Goal: Transaction & Acquisition: Purchase product/service

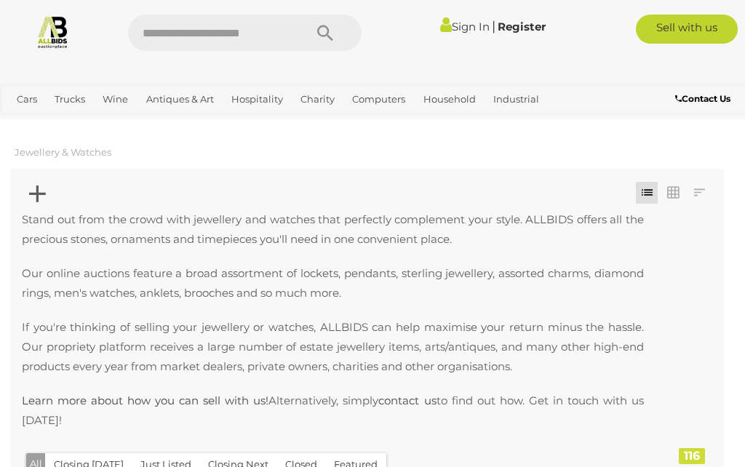
scroll to position [90, 0]
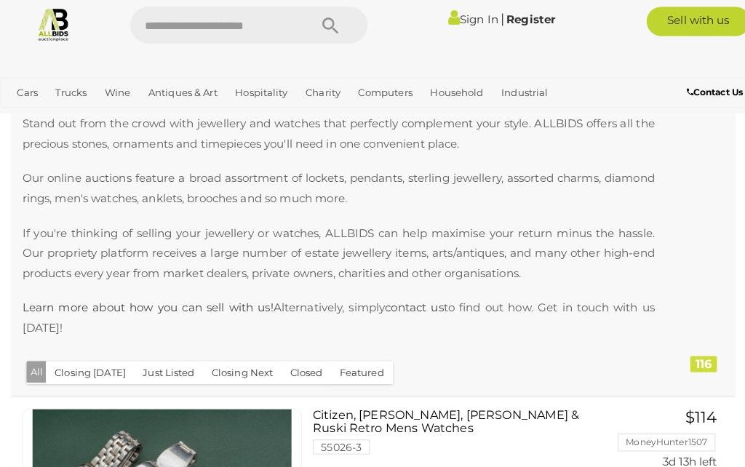
click at [0, 0] on link "Antiques & Vintage" at bounding box center [0, 0] width 0 height 0
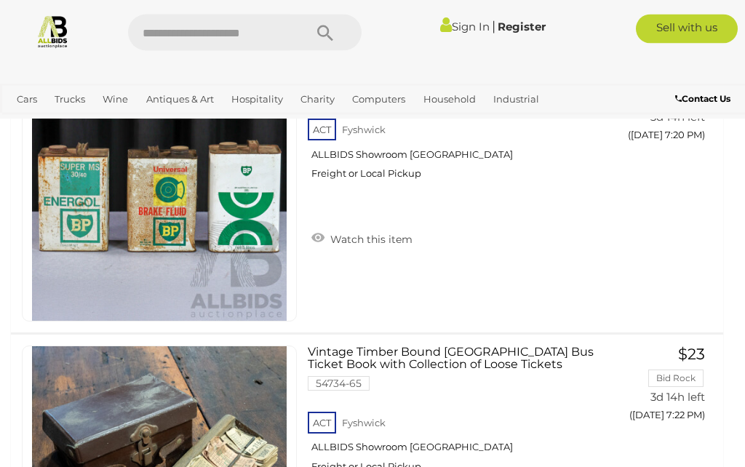
scroll to position [12606, 0]
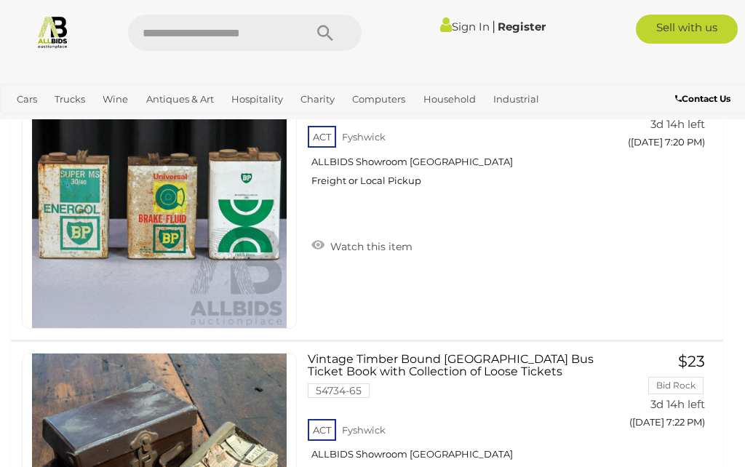
click at [234, 30] on input "text" at bounding box center [208, 33] width 161 height 36
click at [217, 35] on input "text" at bounding box center [208, 33] width 161 height 36
type input "*****"
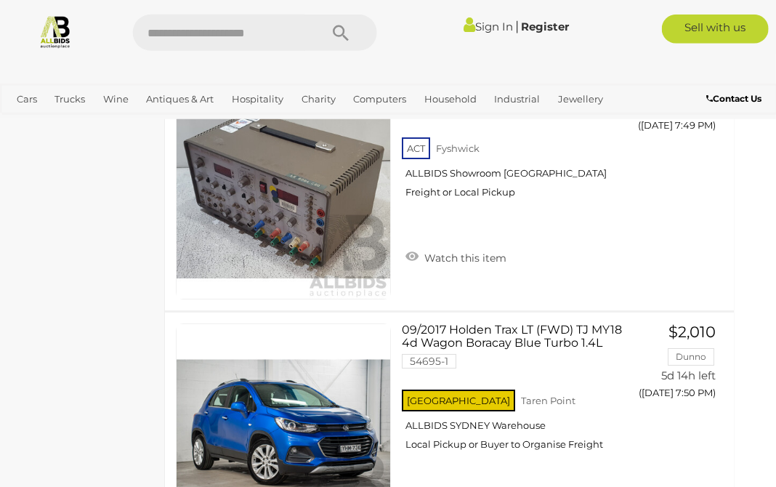
scroll to position [11678, 21]
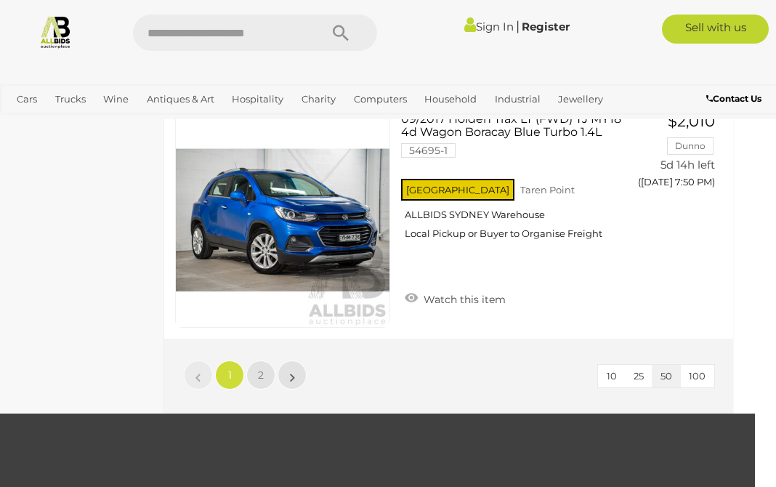
click at [257, 361] on link "2" at bounding box center [260, 375] width 29 height 29
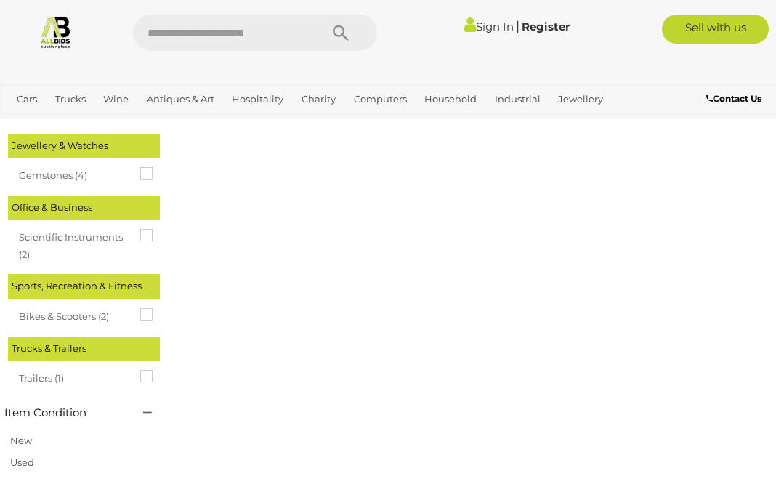
scroll to position [0, 0]
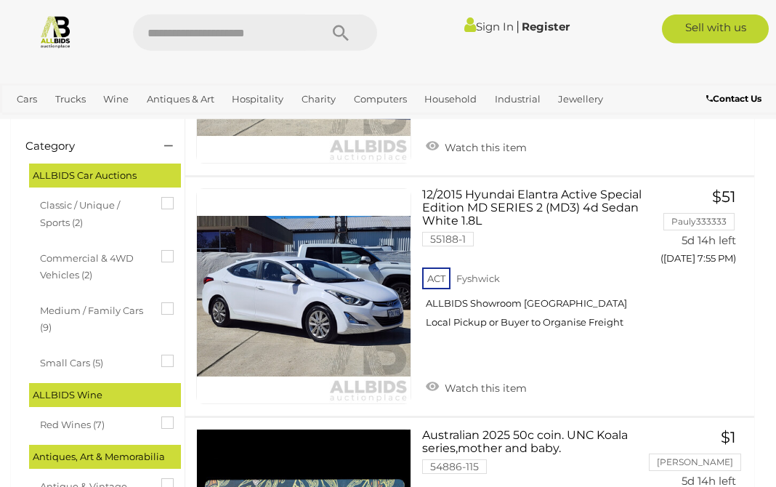
scroll to position [287, 0]
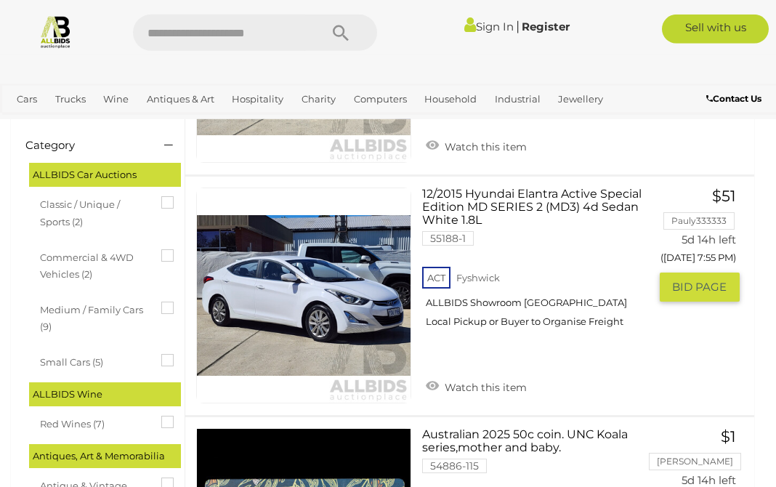
click at [447, 197] on link "12/2015 Hyundai Elantra Active Special Edition MD SERIES 2 (MD3) 4d Sedan White…" at bounding box center [540, 263] width 215 height 151
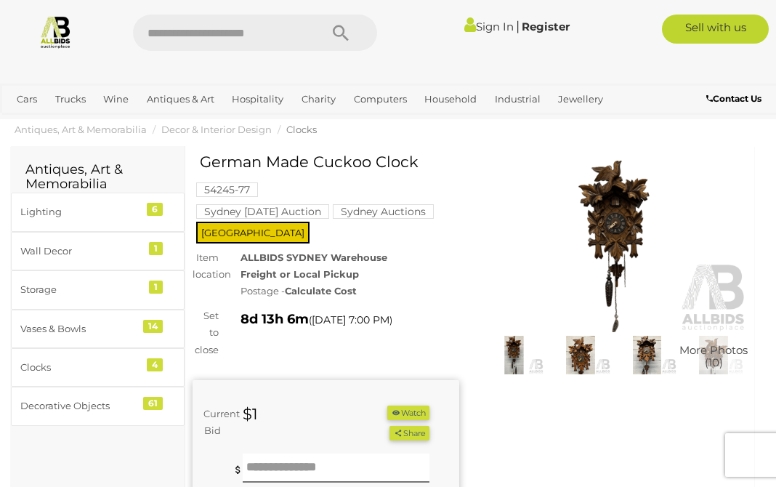
scroll to position [23, 0]
click at [0, 0] on link "View All Jewellery Auctions" at bounding box center [0, 0] width 0 height 0
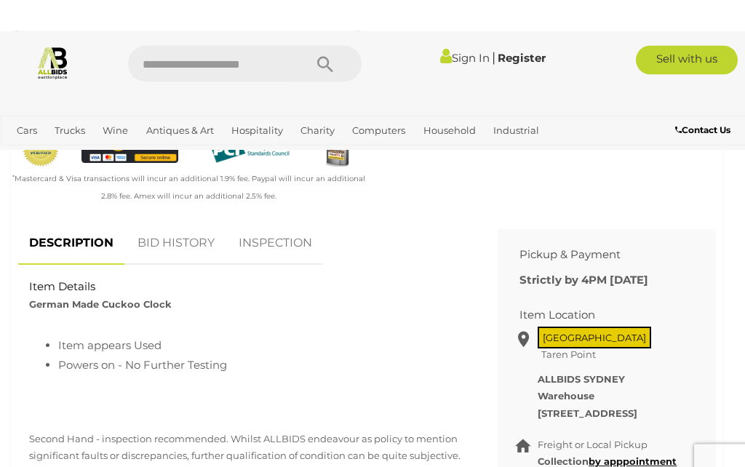
scroll to position [475, 0]
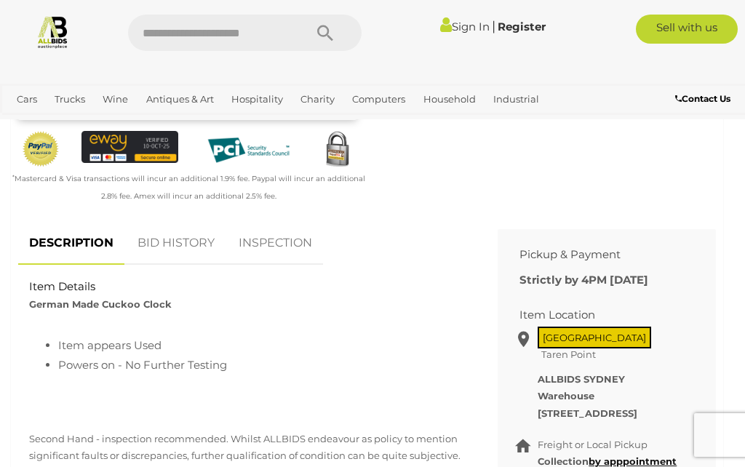
click at [177, 236] on link "BID HISTORY" at bounding box center [176, 243] width 99 height 43
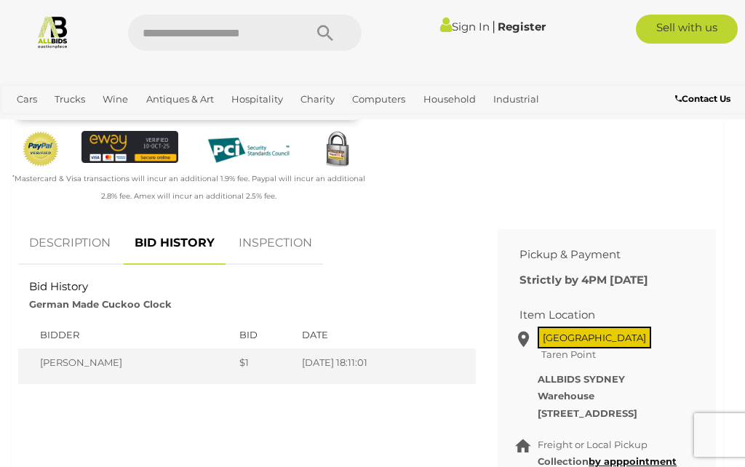
click at [287, 241] on link "INSPECTION" at bounding box center [275, 243] width 95 height 43
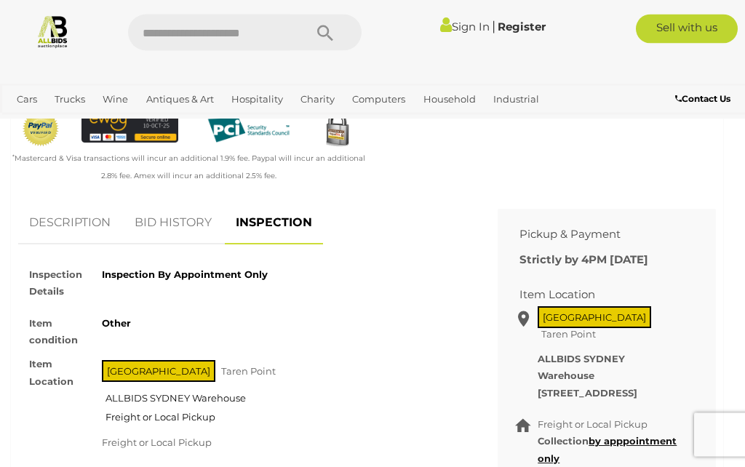
scroll to position [494, 0]
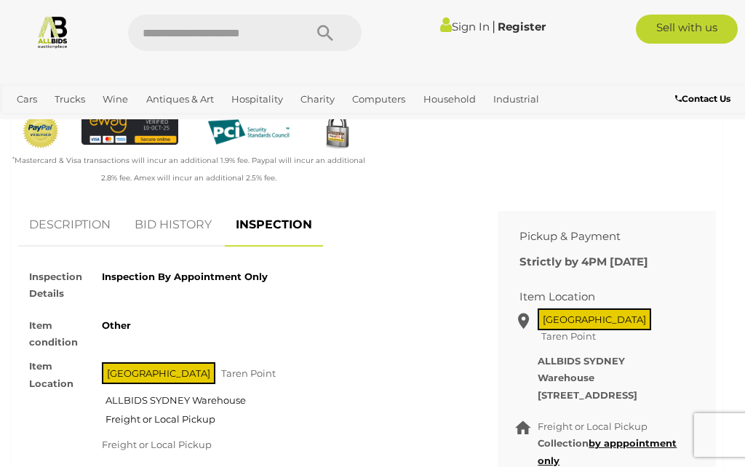
click at [83, 217] on link "DESCRIPTION" at bounding box center [69, 225] width 103 height 43
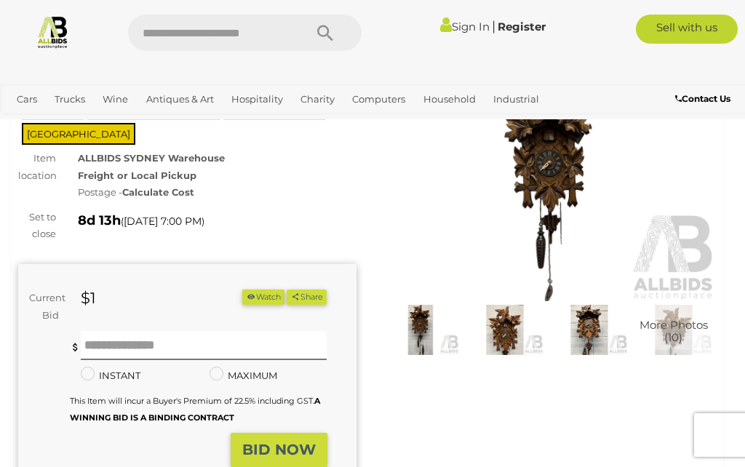
scroll to position [98, 0]
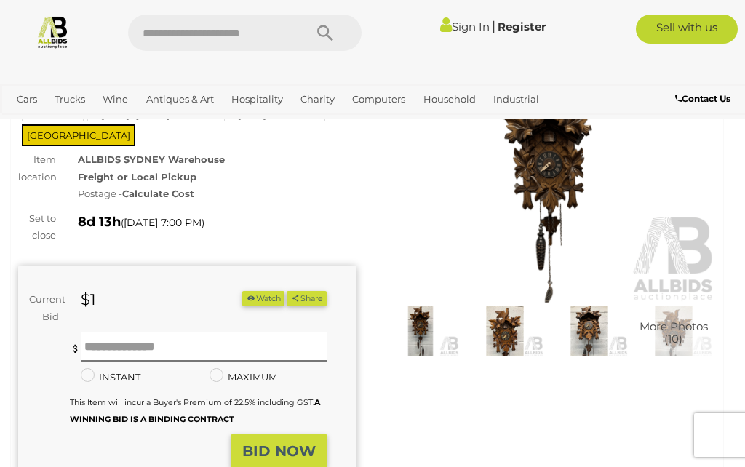
click at [508, 327] on img at bounding box center [504, 330] width 77 height 49
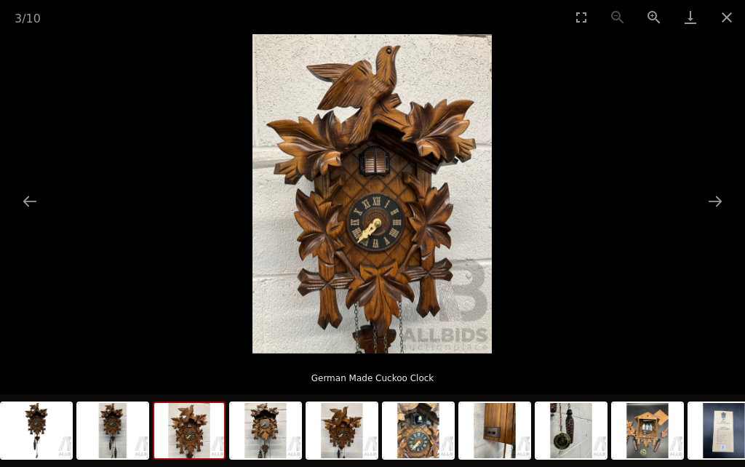
click at [716, 196] on button "Next slide" at bounding box center [714, 201] width 31 height 28
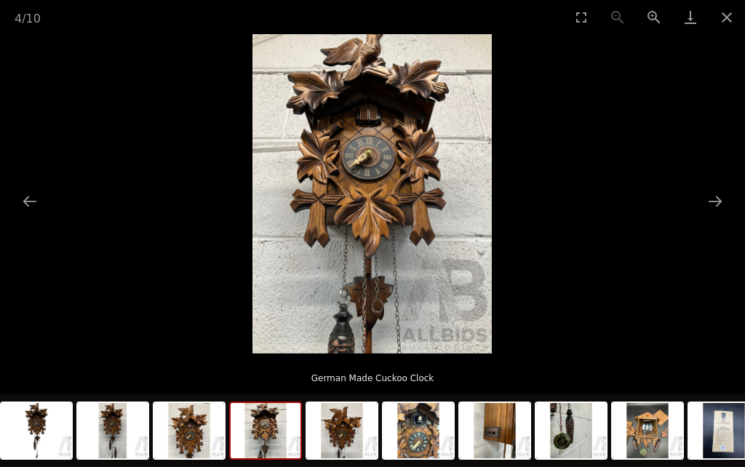
click at [709, 210] on button "Next slide" at bounding box center [714, 201] width 31 height 28
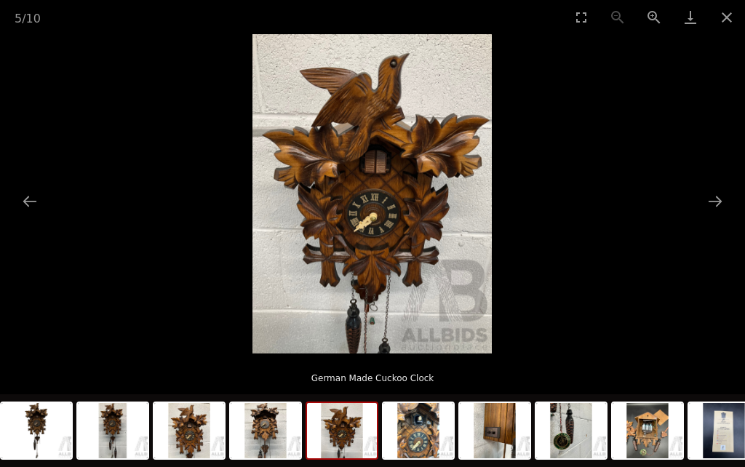
click at [707, 219] on picture at bounding box center [372, 193] width 745 height 319
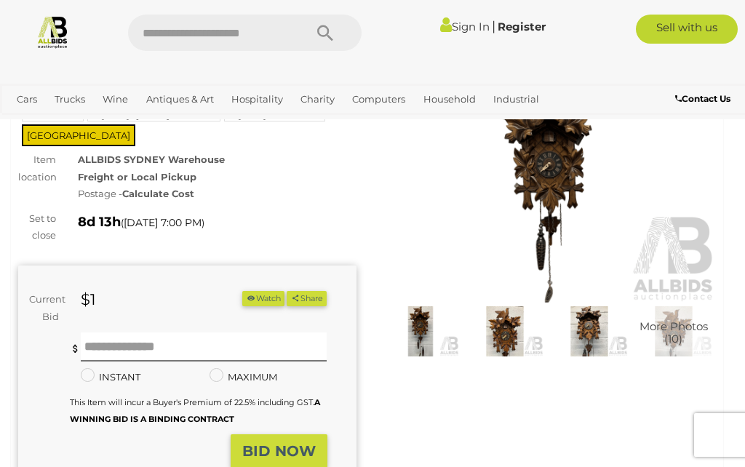
click at [0, 0] on span "Auctions" at bounding box center [0, 0] width 0 height 0
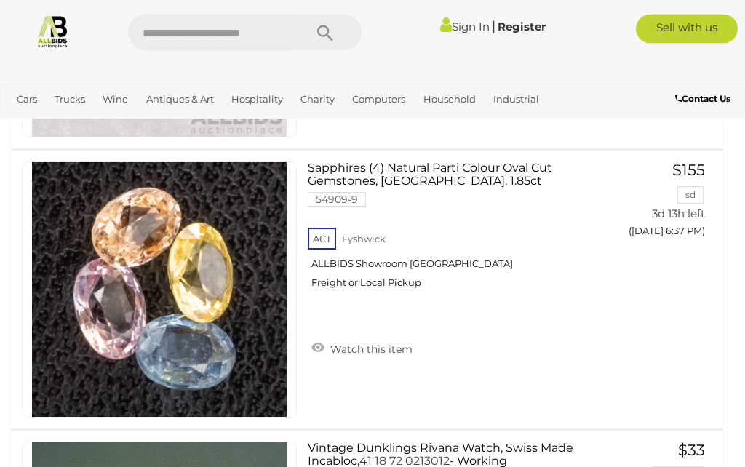
scroll to position [2577, 0]
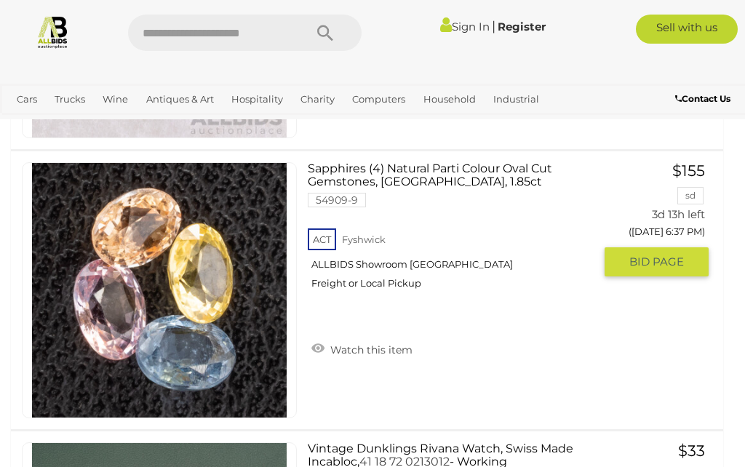
click at [432, 164] on link "Sapphires (4) Natural Parti Colour Oval Cut Gemstones, [GEOGRAPHIC_DATA], 1.85c…" at bounding box center [455, 231] width 275 height 138
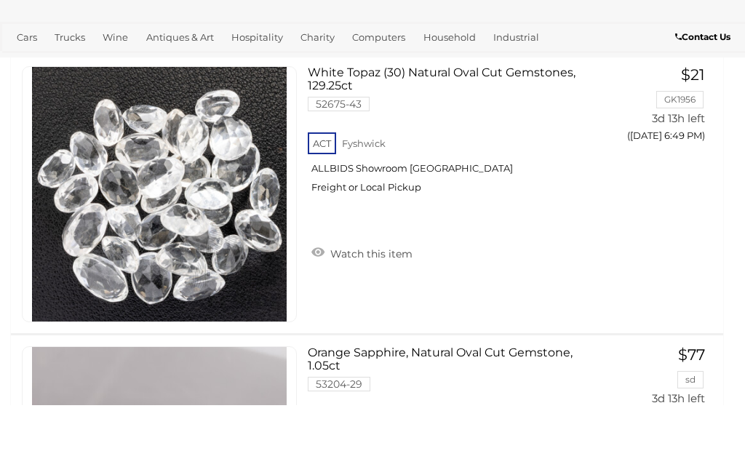
scroll to position [7152, 0]
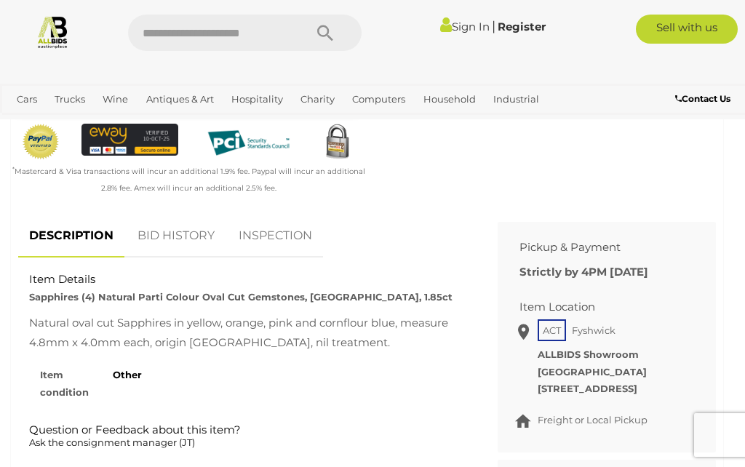
scroll to position [483, 0]
click at [282, 225] on link "INSPECTION" at bounding box center [275, 235] width 95 height 43
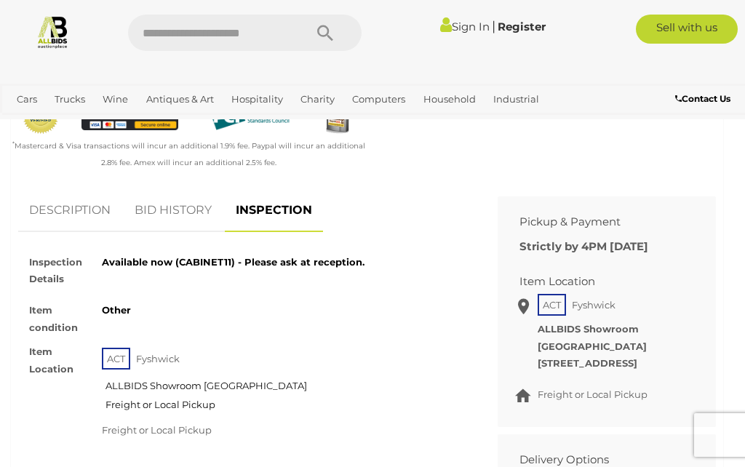
scroll to position [507, 0]
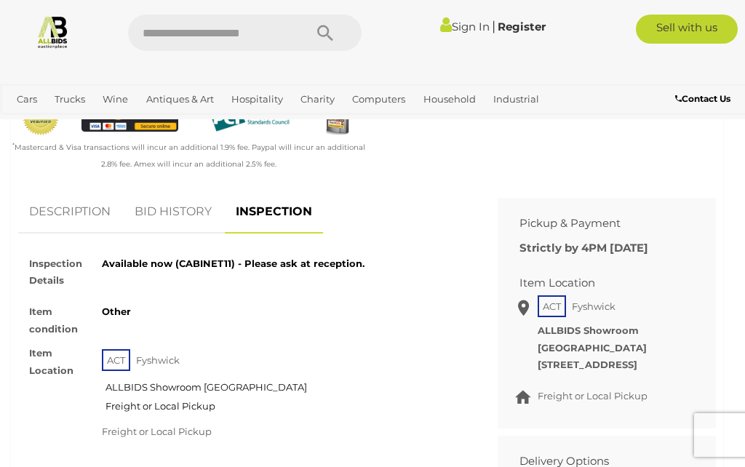
click at [71, 206] on link "DESCRIPTION" at bounding box center [69, 211] width 103 height 43
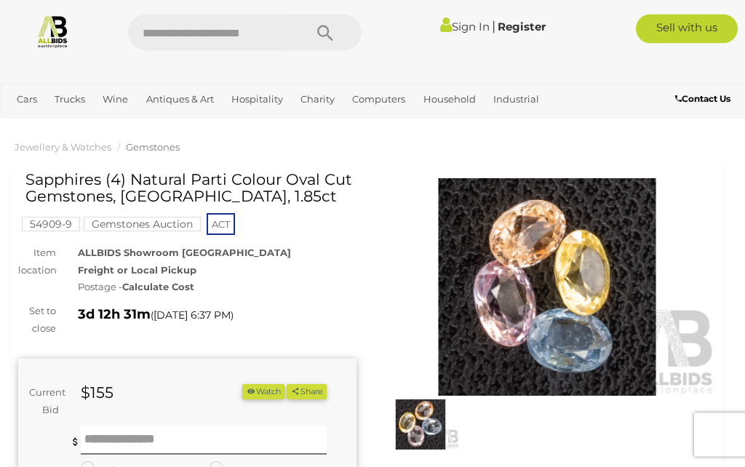
scroll to position [0, 0]
